Goal: Navigation & Orientation: Find specific page/section

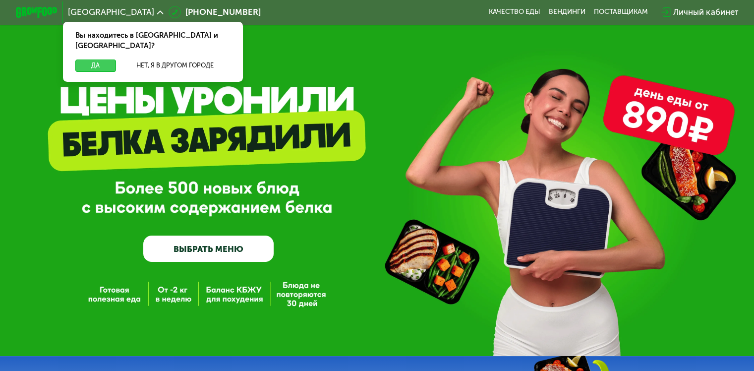
click at [101, 60] on button "Да" at bounding box center [95, 65] width 40 height 12
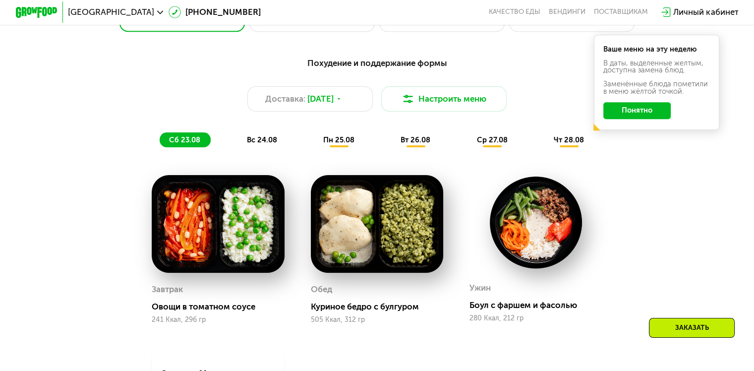
scroll to position [545, 0]
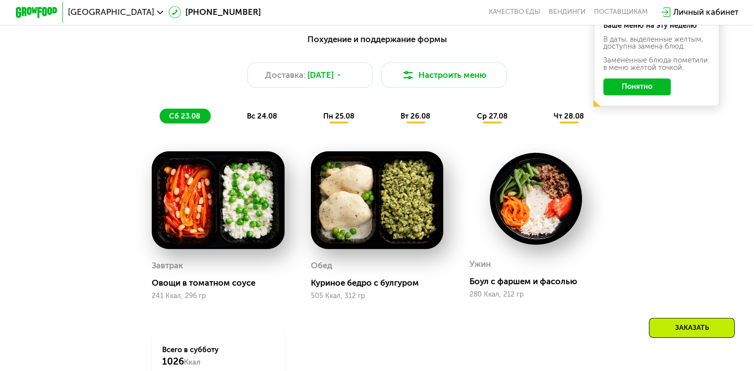
click at [637, 95] on button "Понятно" at bounding box center [636, 86] width 67 height 17
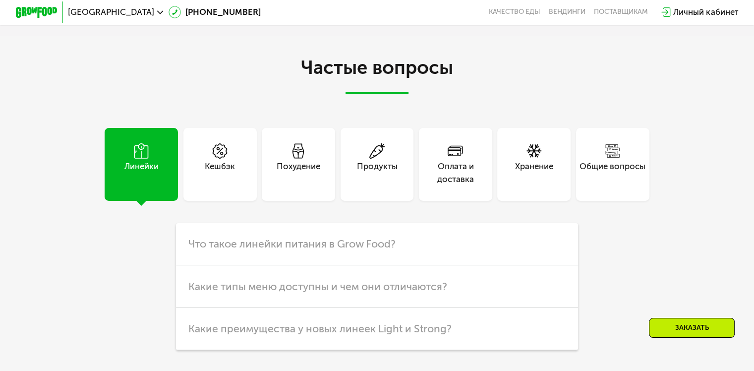
scroll to position [2477, 0]
click at [351, 179] on div "Продукты" at bounding box center [376, 163] width 73 height 73
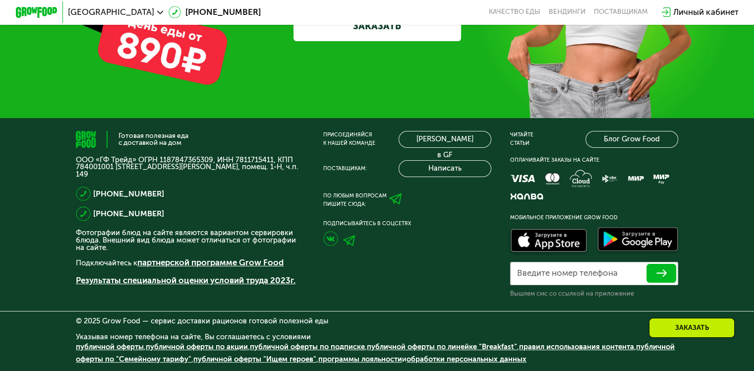
scroll to position [3125, 0]
click at [244, 265] on link "партнерской программе Grow Food" at bounding box center [210, 262] width 146 height 10
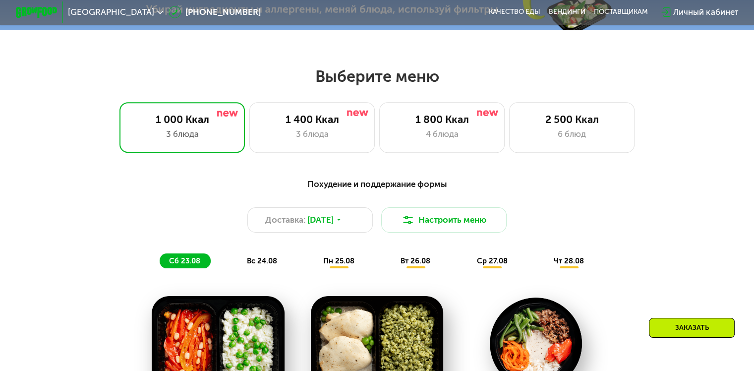
scroll to position [499, 0]
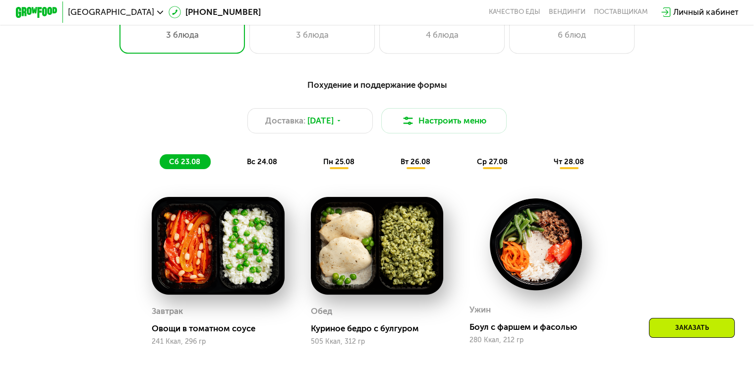
click at [265, 162] on span "вс 24.08" at bounding box center [261, 161] width 30 height 9
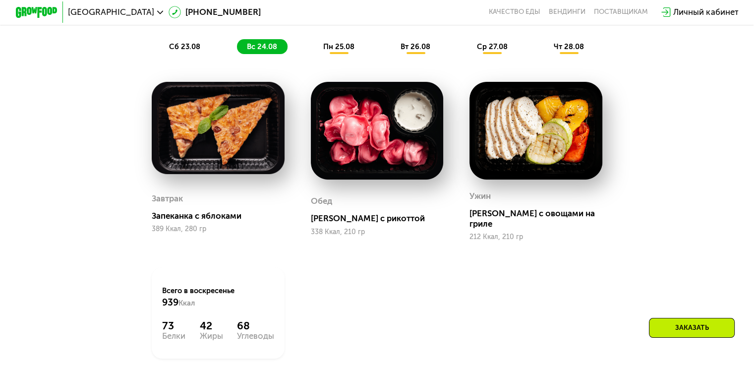
scroll to position [598, 0]
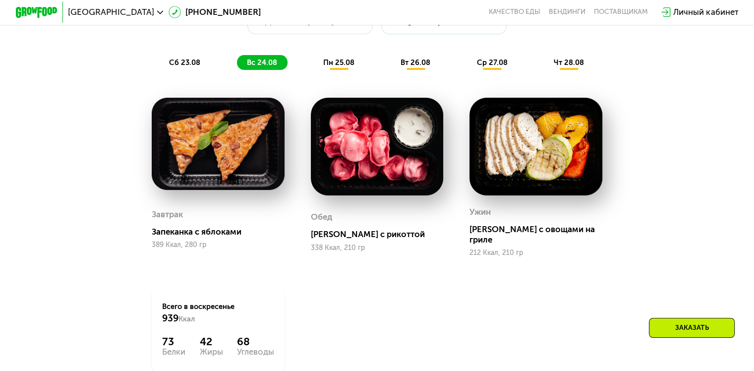
click at [340, 67] on span "пн 25.08" at bounding box center [338, 62] width 31 height 9
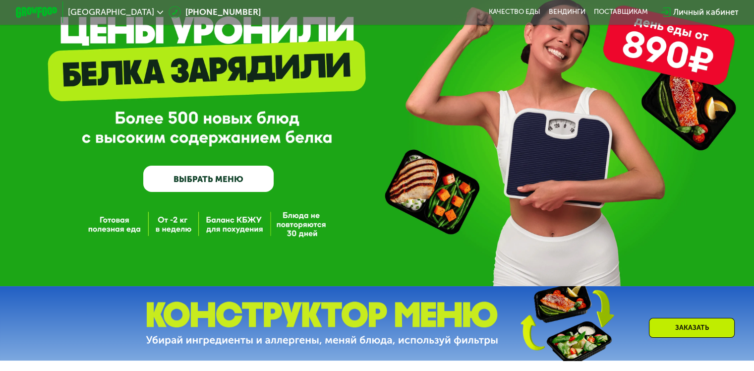
scroll to position [0, 0]
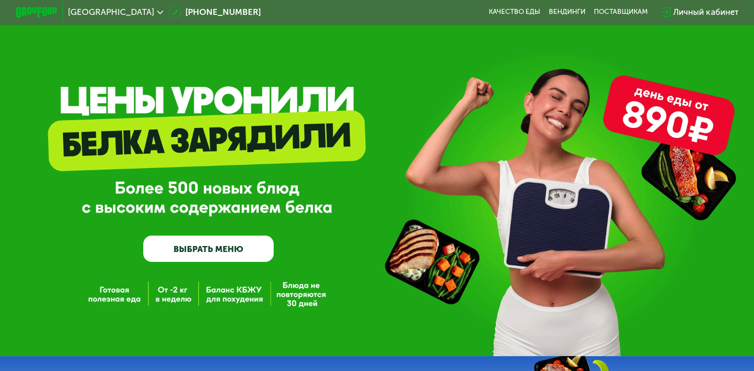
click at [706, 13] on div "Личный кабинет" at bounding box center [705, 12] width 65 height 12
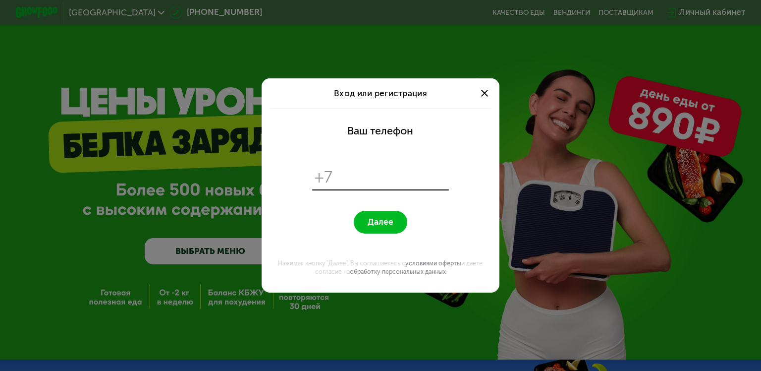
click at [483, 93] on div at bounding box center [484, 93] width 13 height 13
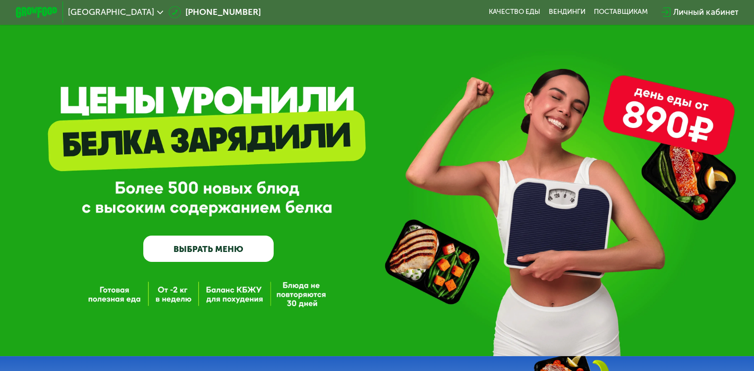
click at [38, 10] on img at bounding box center [37, 12] width 42 height 11
click at [82, 10] on span "[GEOGRAPHIC_DATA]" at bounding box center [111, 12] width 86 height 8
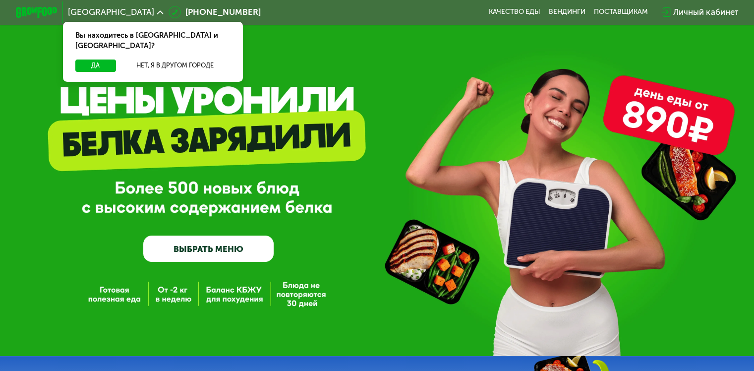
click at [391, 87] on div "GrowFood — доставка правильного питания ВЫБРАТЬ МЕНЮ" at bounding box center [377, 178] width 754 height 356
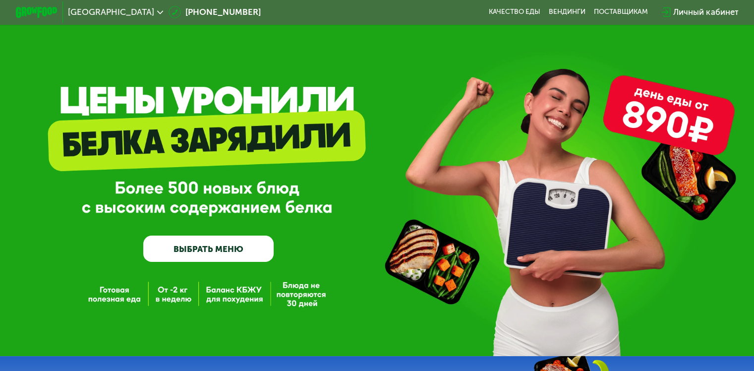
click at [157, 10] on icon at bounding box center [160, 12] width 6 height 6
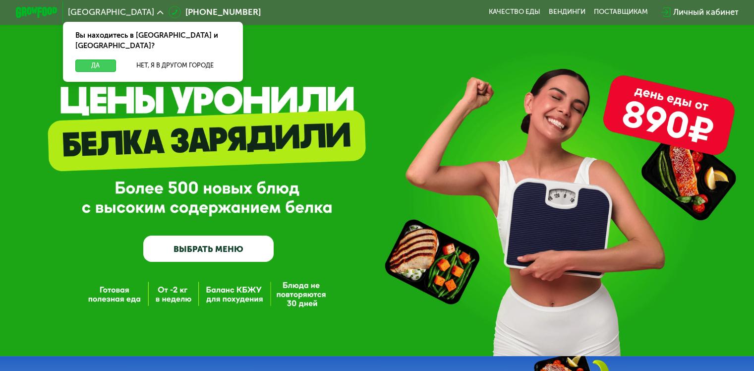
click at [93, 59] on button "Да" at bounding box center [95, 65] width 40 height 12
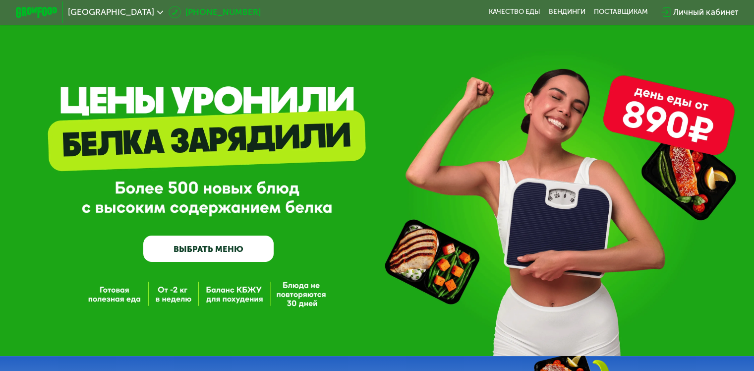
click at [230, 10] on link "[PHONE_NUMBER]" at bounding box center [214, 12] width 92 height 12
click at [673, 13] on div "Личный кабинет" at bounding box center [699, 12] width 77 height 12
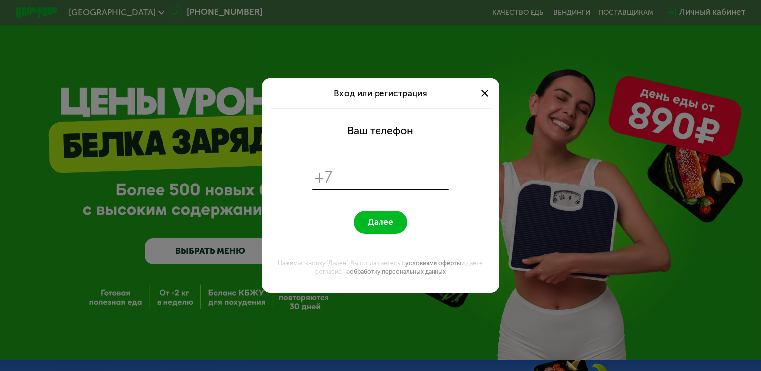
click at [490, 87] on div at bounding box center [484, 93] width 13 height 13
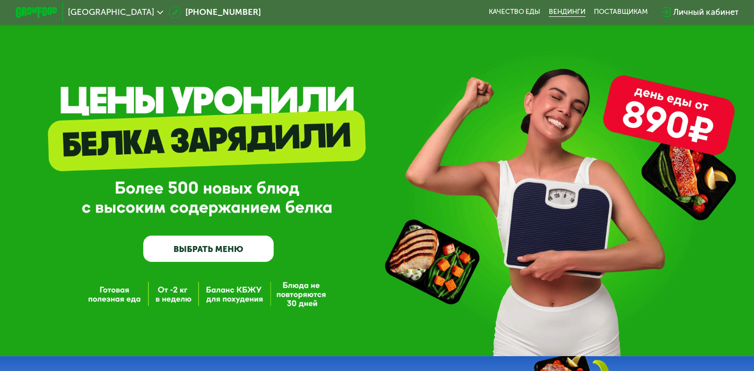
click at [558, 12] on link "Вендинги" at bounding box center [566, 12] width 37 height 8
